Goal: Navigation & Orientation: Find specific page/section

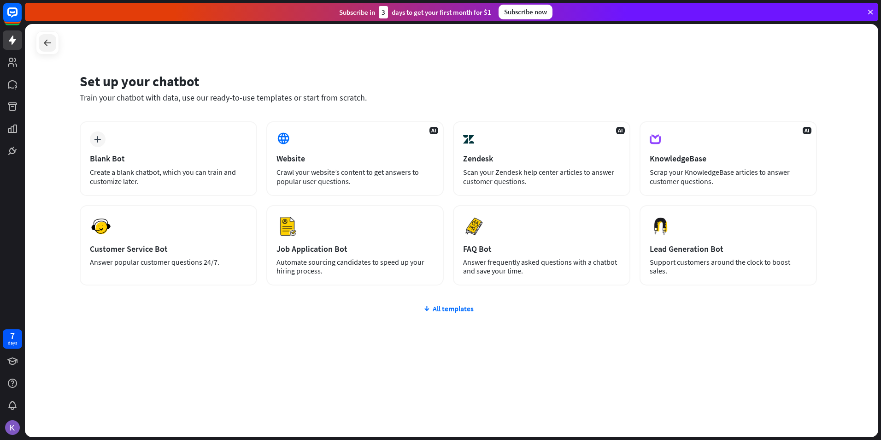
click at [41, 42] on div at bounding box center [48, 43] width 18 height 18
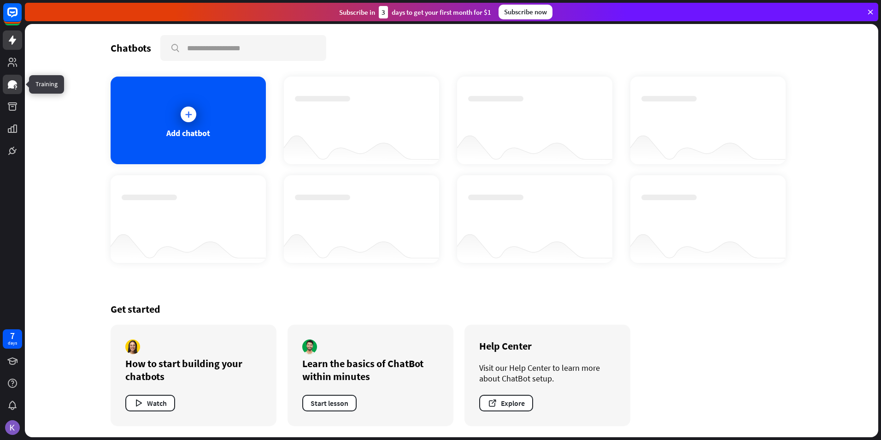
click at [10, 82] on icon at bounding box center [12, 84] width 9 height 8
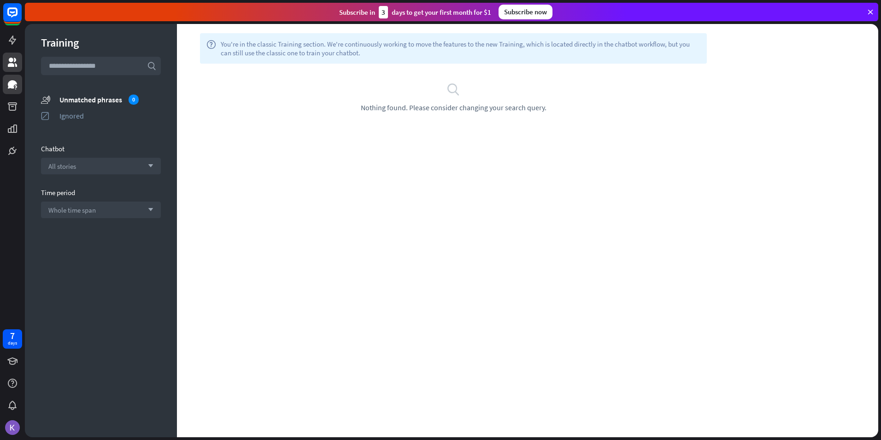
drag, startPoint x: 7, startPoint y: 73, endPoint x: 11, endPoint y: 62, distance: 11.7
click at [7, 73] on div at bounding box center [12, 80] width 25 height 160
click at [12, 59] on icon at bounding box center [12, 62] width 9 height 9
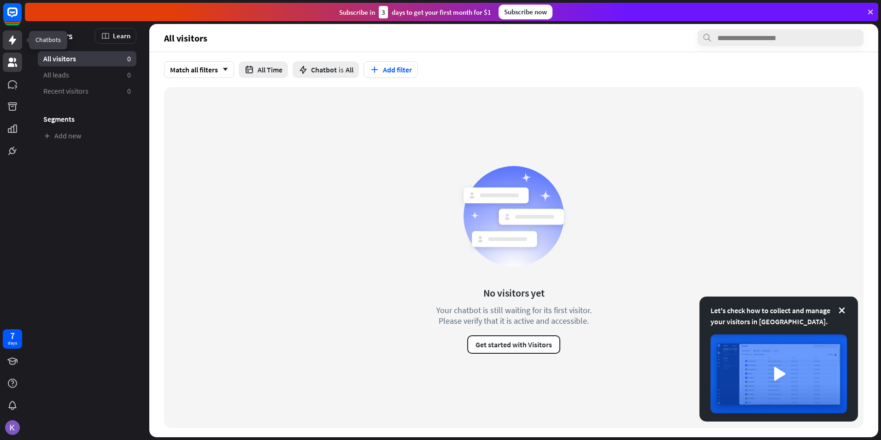
click at [13, 49] on link at bounding box center [12, 39] width 19 height 19
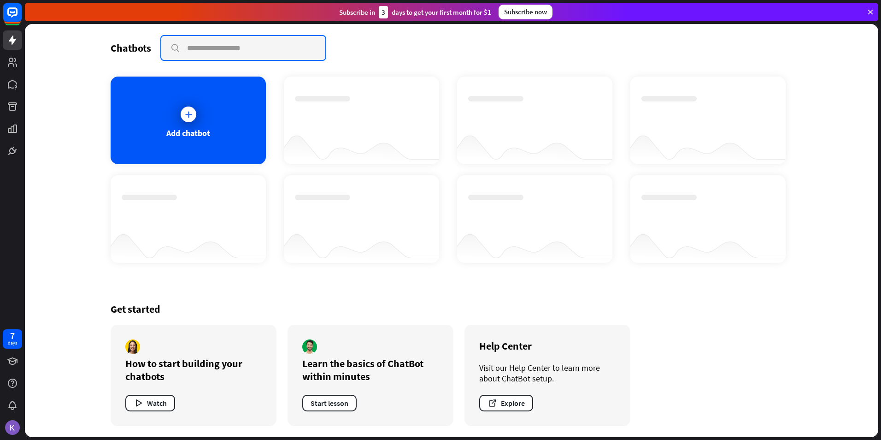
click at [178, 42] on input "text" at bounding box center [243, 48] width 164 height 24
click at [13, 429] on img at bounding box center [12, 427] width 15 height 15
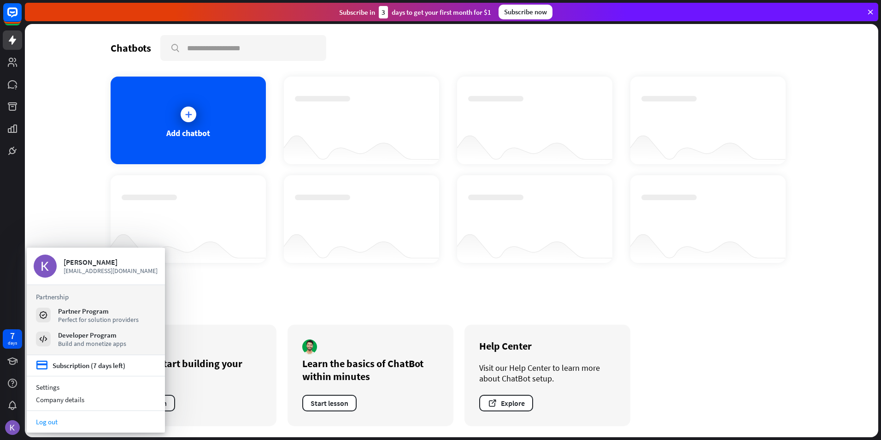
click at [66, 417] on link "Log out" at bounding box center [96, 421] width 138 height 12
